Goal: Information Seeking & Learning: Check status

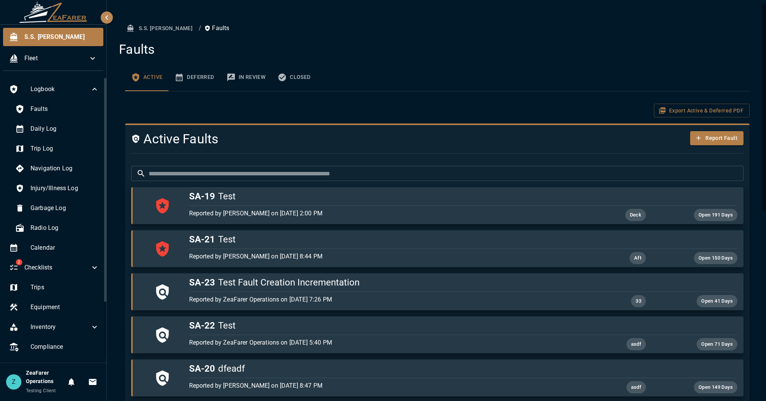
click at [54, 109] on span "Faults" at bounding box center [64, 108] width 69 height 9
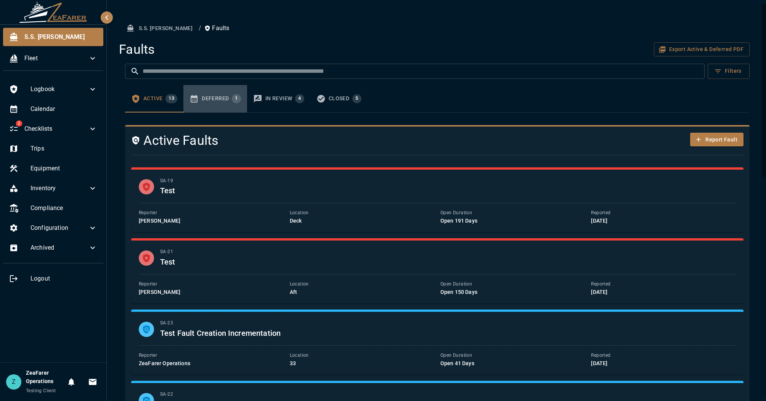
click at [220, 102] on div "Deferred 1" at bounding box center [221, 98] width 39 height 9
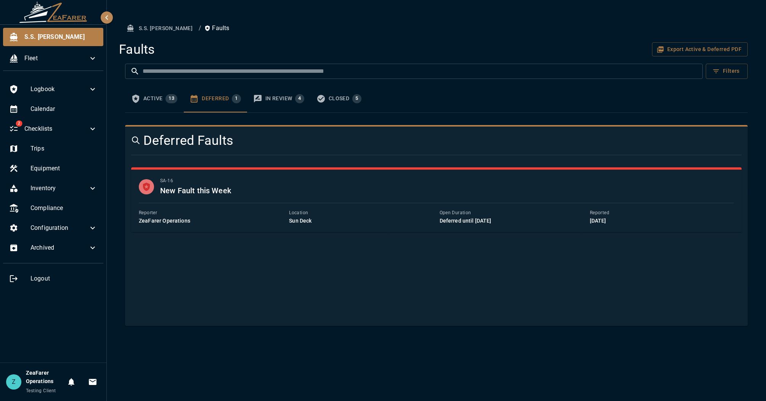
click at [277, 99] on div "In Review 4" at bounding box center [284, 98] width 39 height 9
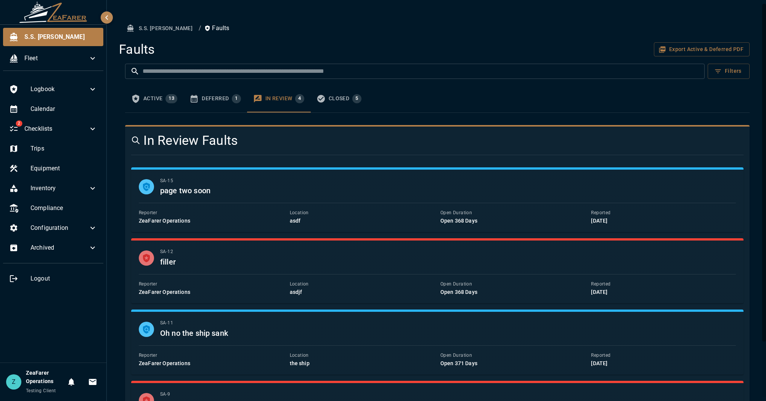
click at [338, 101] on div "Closed 5" at bounding box center [345, 98] width 33 height 9
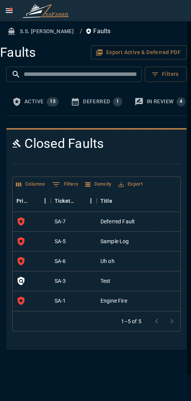
click at [97, 100] on div "Deferred 1" at bounding box center [102, 101] width 39 height 9
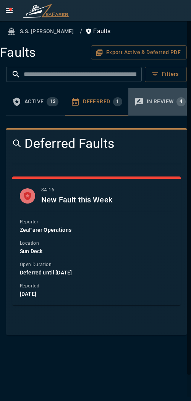
click at [147, 98] on div "In Review 4" at bounding box center [165, 101] width 39 height 9
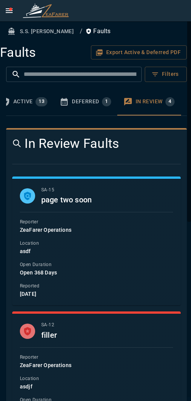
click at [17, 103] on div "Active 13" at bounding box center [30, 101] width 34 height 9
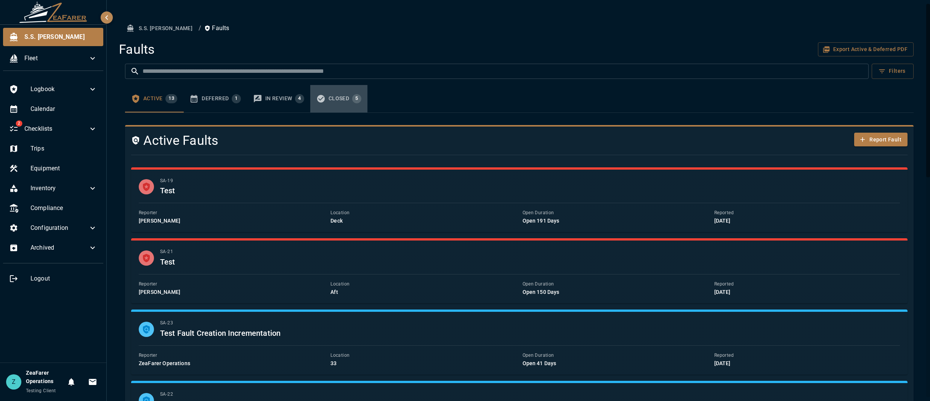
click at [329, 97] on div "Closed 5" at bounding box center [345, 98] width 33 height 9
